Goal: Information Seeking & Learning: Learn about a topic

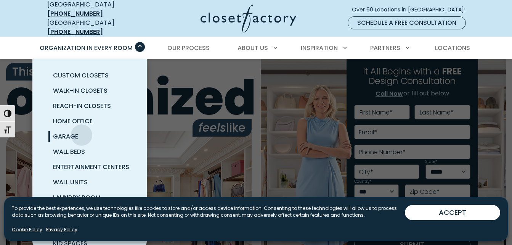
click at [82, 129] on link "Garage" at bounding box center [99, 136] width 114 height 15
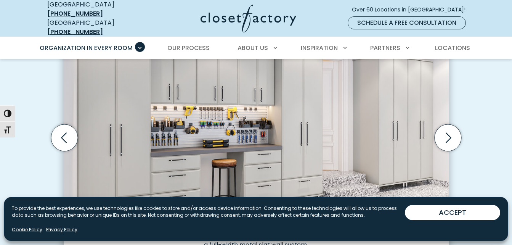
scroll to position [262, 0]
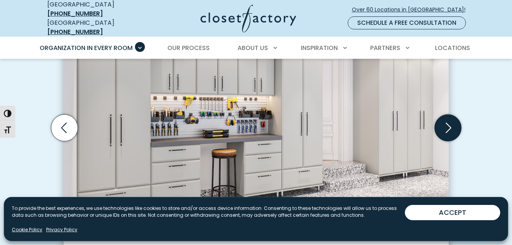
click at [446, 117] on icon "Next slide" at bounding box center [448, 127] width 27 height 27
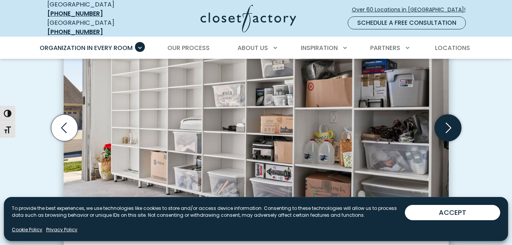
click at [451, 123] on icon "Next slide" at bounding box center [449, 127] width 6 height 10
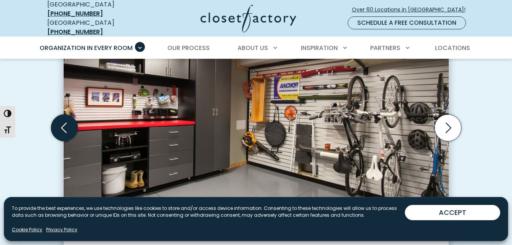
click at [65, 122] on icon "Previous slide" at bounding box center [64, 127] width 27 height 27
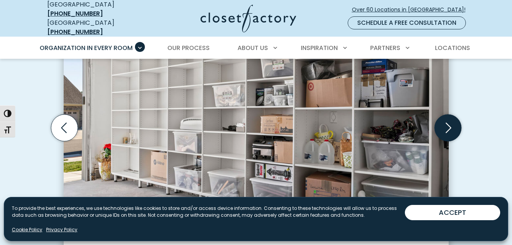
click at [448, 122] on icon "Next slide" at bounding box center [448, 127] width 27 height 27
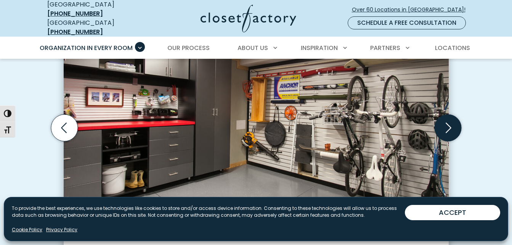
click at [448, 122] on icon "Next slide" at bounding box center [448, 127] width 27 height 27
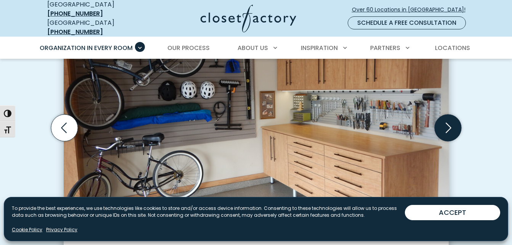
click at [448, 122] on icon "Next slide" at bounding box center [448, 127] width 27 height 27
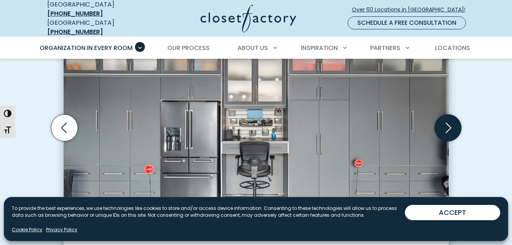
click at [448, 122] on icon "Next slide" at bounding box center [448, 127] width 27 height 27
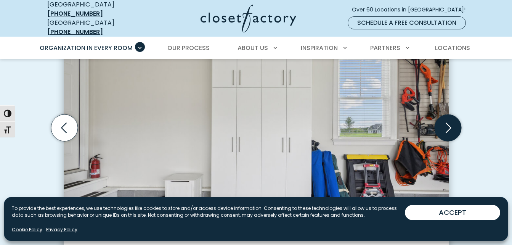
click at [448, 122] on icon "Next slide" at bounding box center [448, 127] width 27 height 27
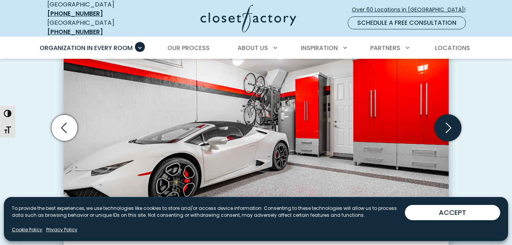
click at [448, 122] on icon "Next slide" at bounding box center [448, 127] width 27 height 27
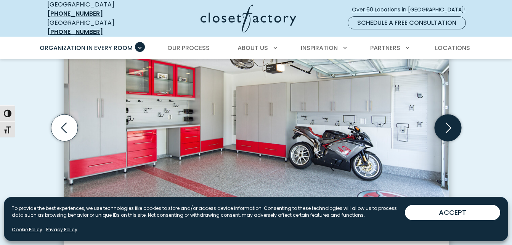
click at [448, 122] on icon "Next slide" at bounding box center [448, 127] width 27 height 27
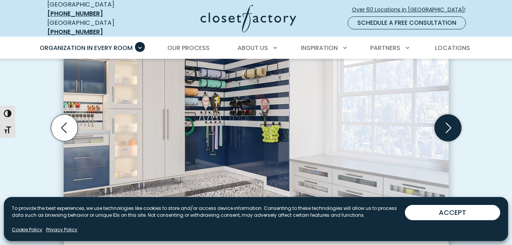
click at [448, 122] on icon "Next slide" at bounding box center [448, 127] width 27 height 27
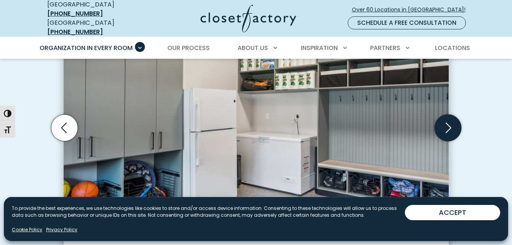
click at [448, 122] on icon "Next slide" at bounding box center [448, 127] width 27 height 27
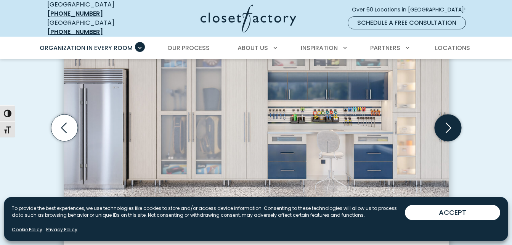
click at [448, 122] on icon "Next slide" at bounding box center [448, 127] width 27 height 27
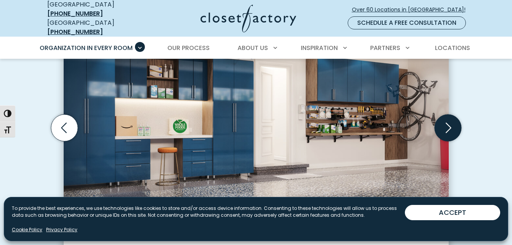
click at [448, 122] on icon "Next slide" at bounding box center [448, 127] width 27 height 27
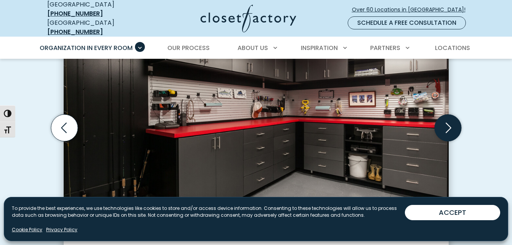
click at [450, 122] on icon "Next slide" at bounding box center [448, 127] width 27 height 27
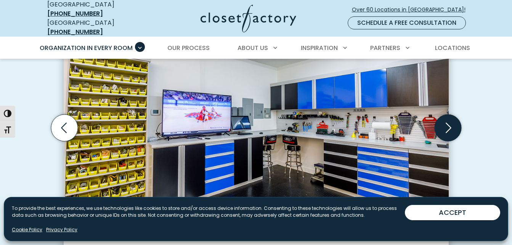
click at [448, 122] on icon "Next slide" at bounding box center [449, 127] width 6 height 10
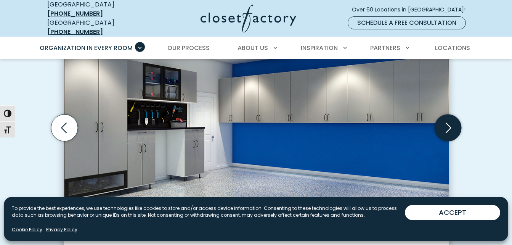
click at [450, 120] on icon "Next slide" at bounding box center [448, 127] width 27 height 27
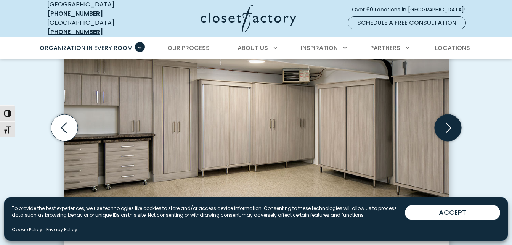
click at [450, 122] on icon "Next slide" at bounding box center [449, 127] width 6 height 10
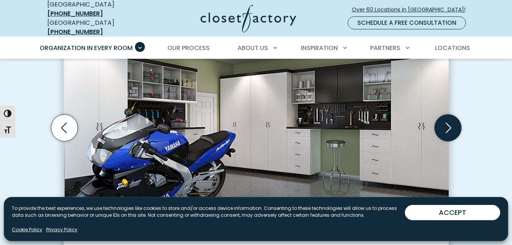
click at [449, 122] on icon "Next slide" at bounding box center [448, 127] width 27 height 27
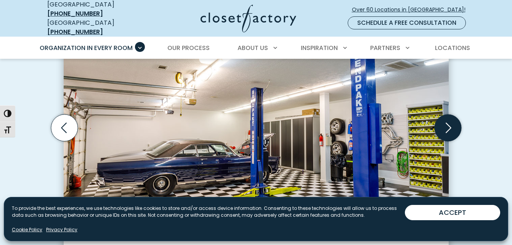
click at [450, 120] on icon "Next slide" at bounding box center [448, 127] width 27 height 27
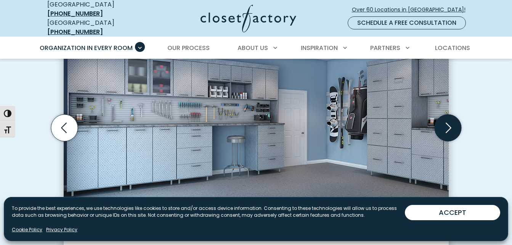
click at [450, 120] on icon "Next slide" at bounding box center [448, 127] width 27 height 27
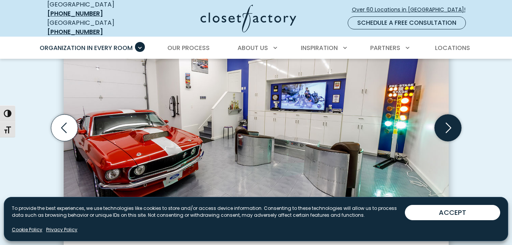
click at [449, 121] on icon "Next slide" at bounding box center [448, 127] width 27 height 27
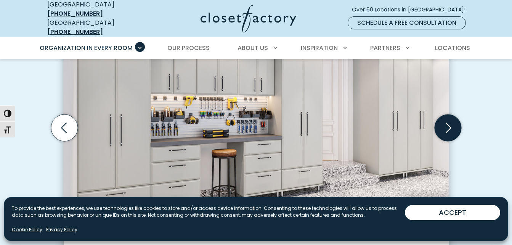
click at [452, 121] on icon "Next slide" at bounding box center [448, 127] width 27 height 27
